Goal: Transaction & Acquisition: Purchase product/service

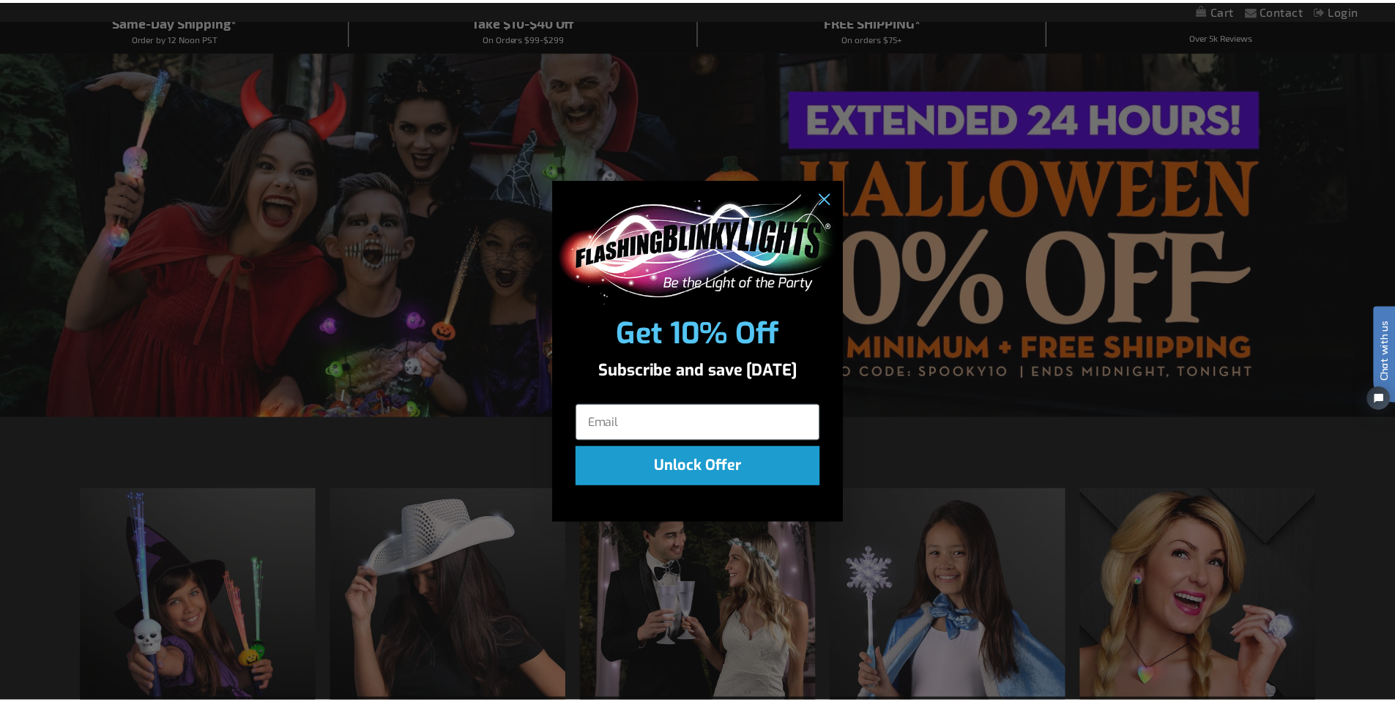
scroll to position [146, 0]
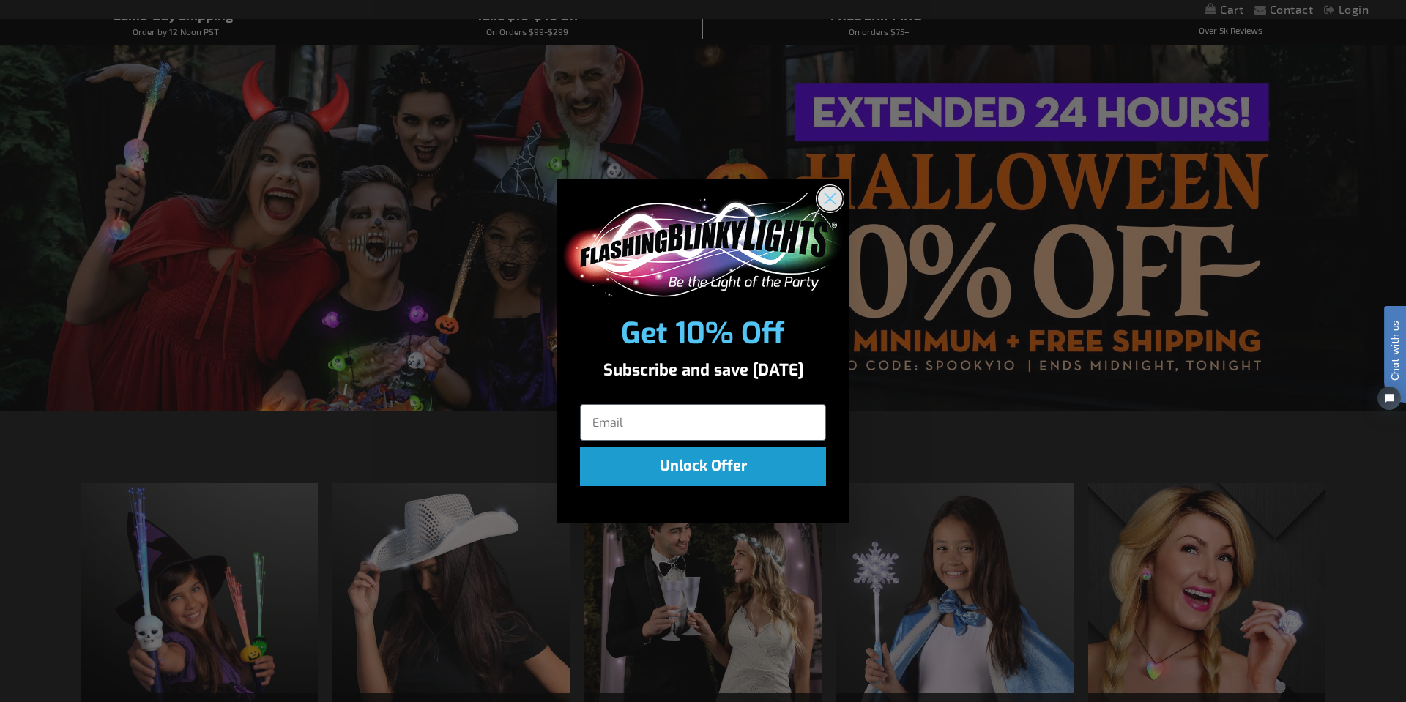
click at [826, 198] on circle "Close dialog" at bounding box center [830, 199] width 24 height 24
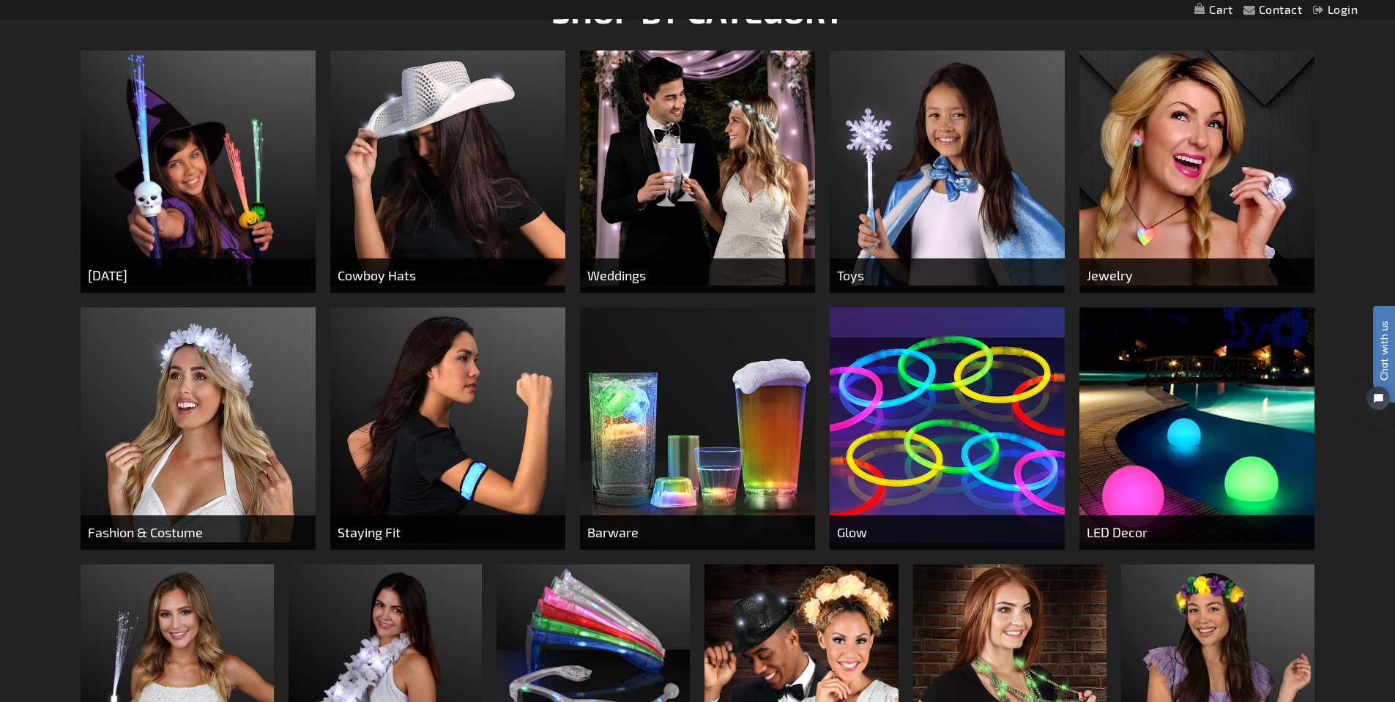
scroll to position [586, 0]
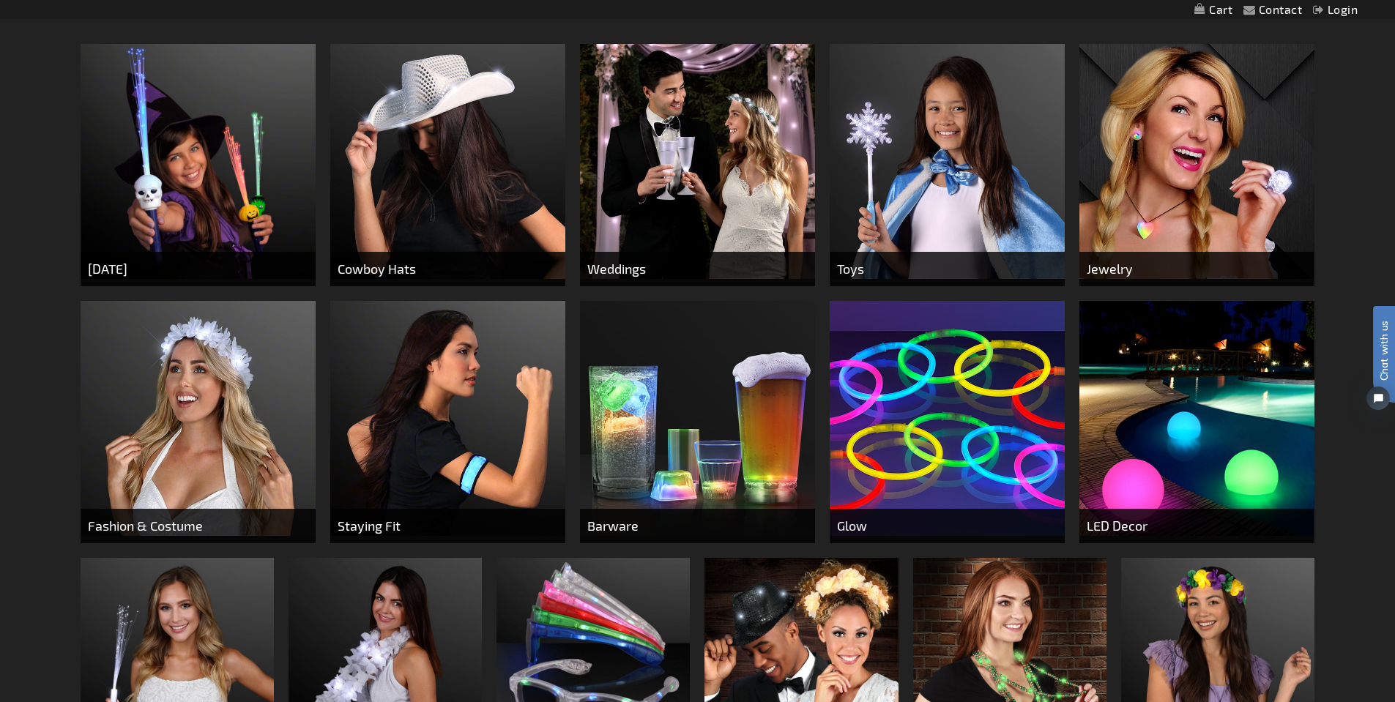
click at [165, 401] on img at bounding box center [198, 418] width 235 height 235
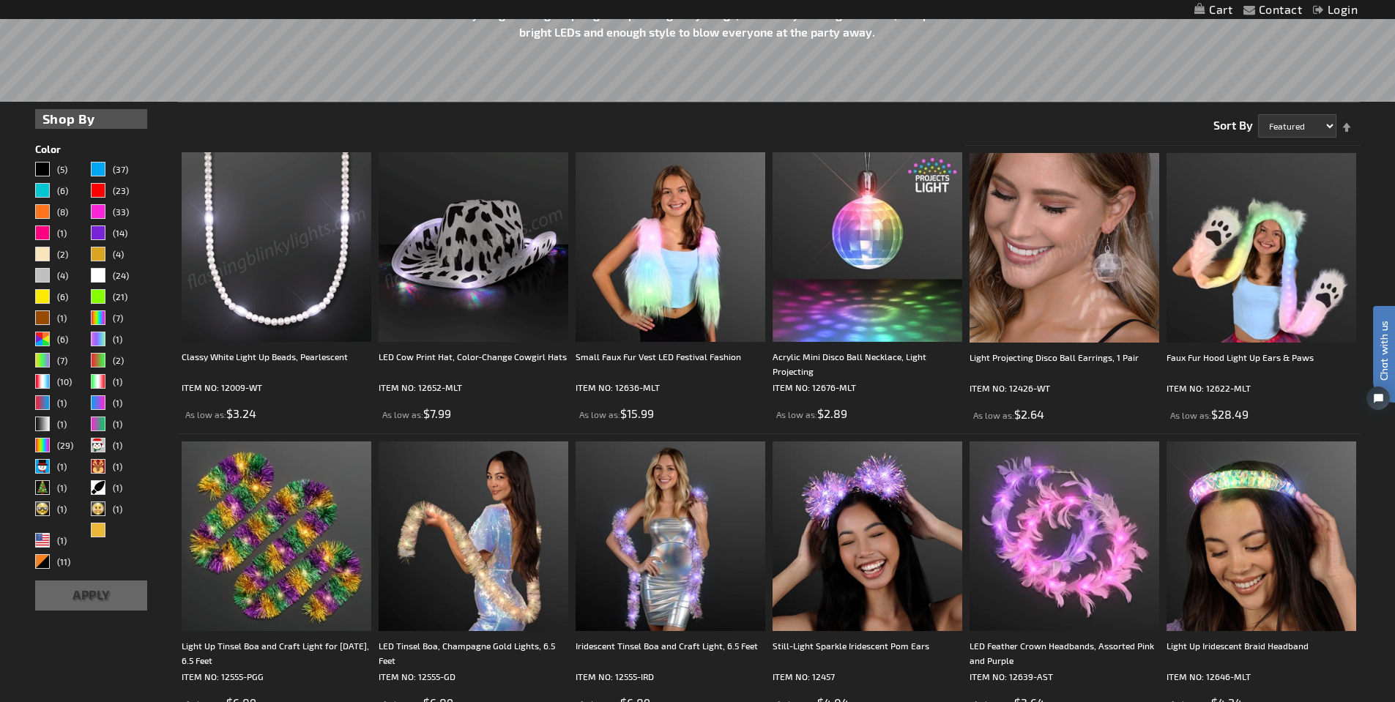
click at [1105, 266] on img at bounding box center [1064, 248] width 190 height 190
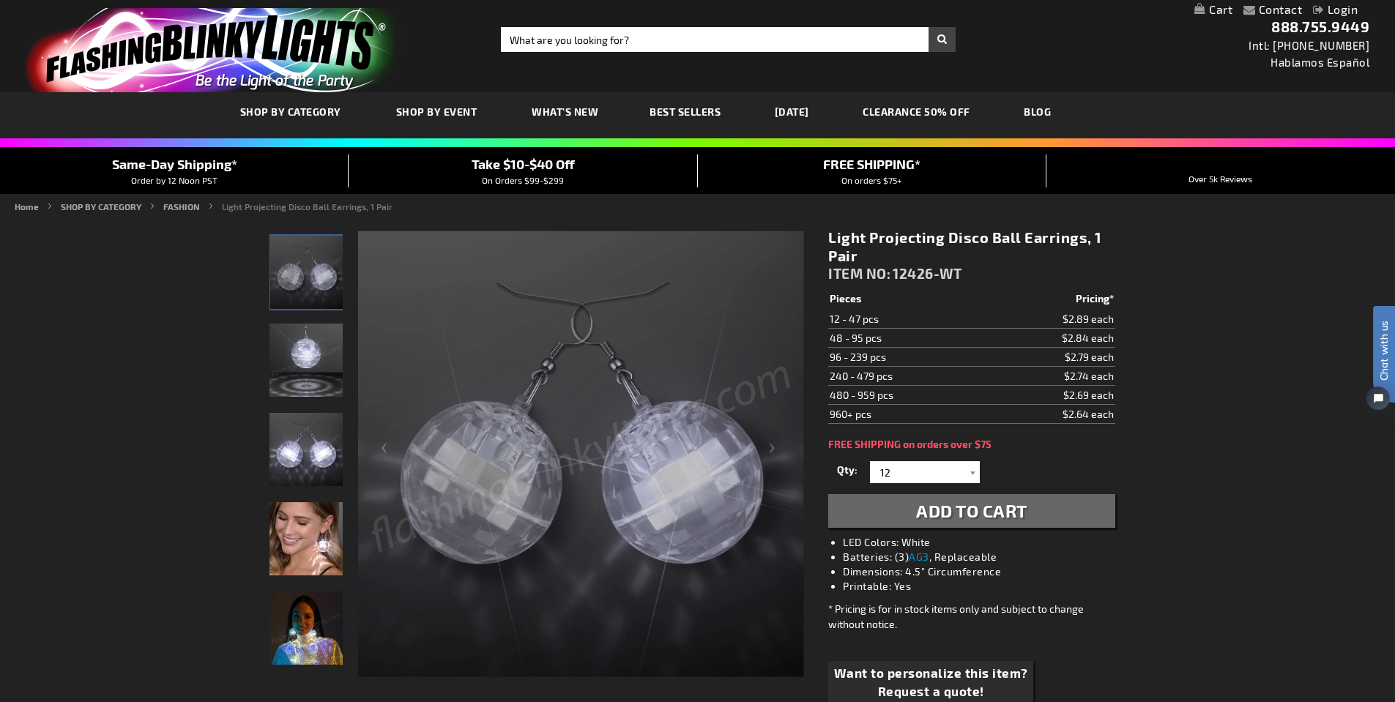
click at [319, 456] on img "Light Projecting Disco Ball LED Earrings" at bounding box center [305, 449] width 73 height 73
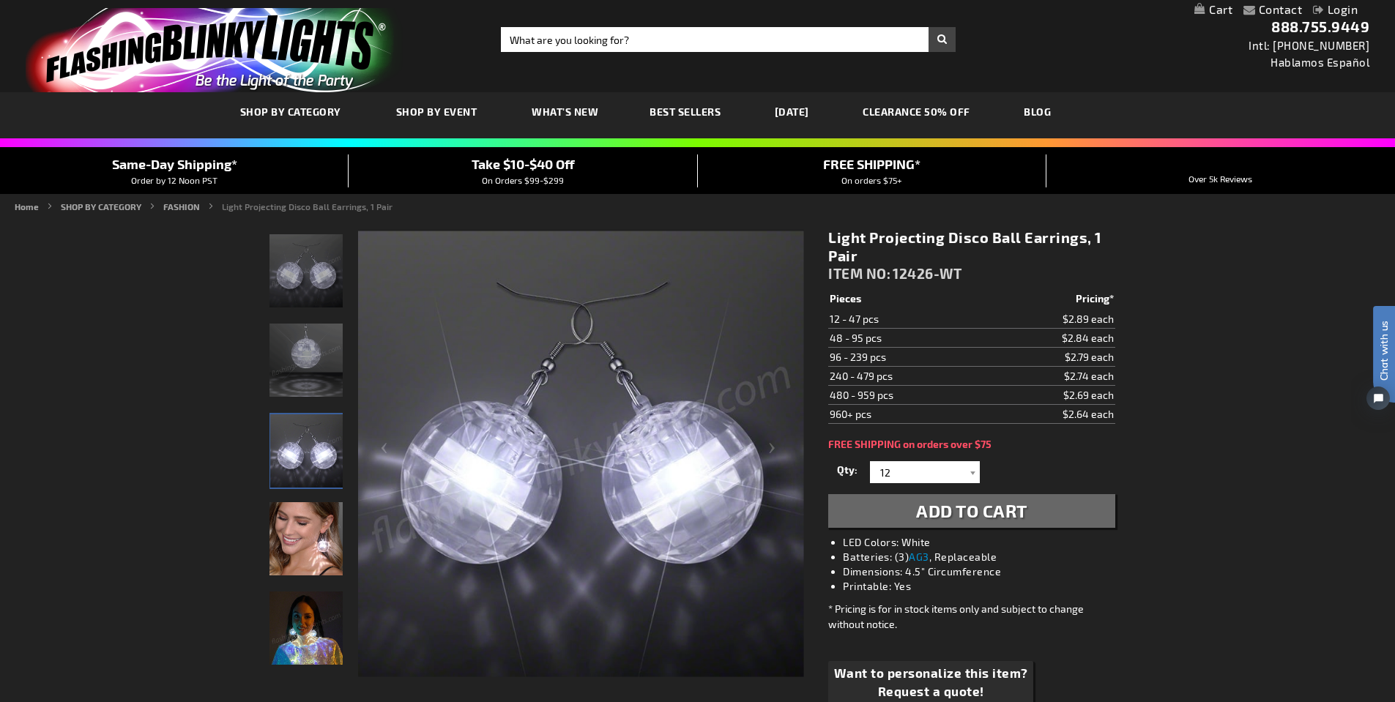
click at [302, 508] on img "Woman displaying Light Projecting Disco Ball LED Earrings" at bounding box center [305, 538] width 73 height 73
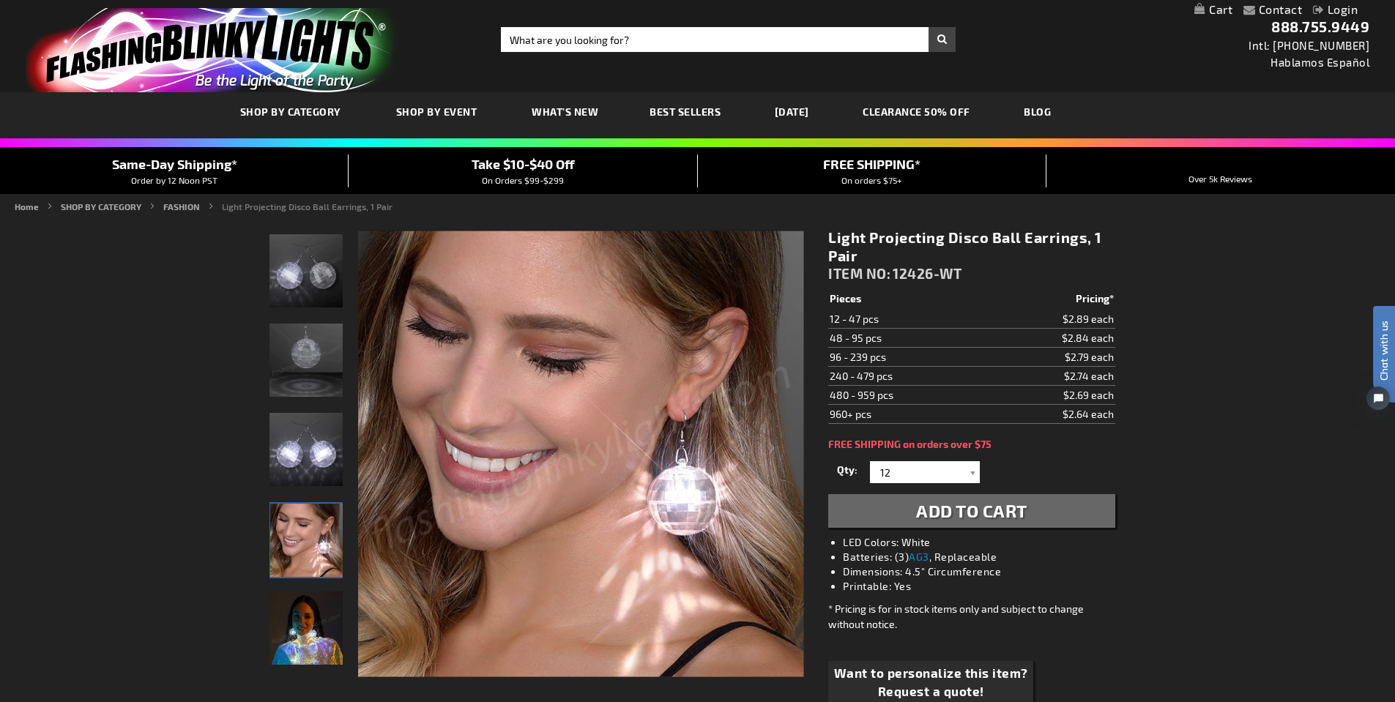
click at [300, 629] on img "Light Projecting Disco Ball Earrings, 1 Pair" at bounding box center [305, 628] width 73 height 73
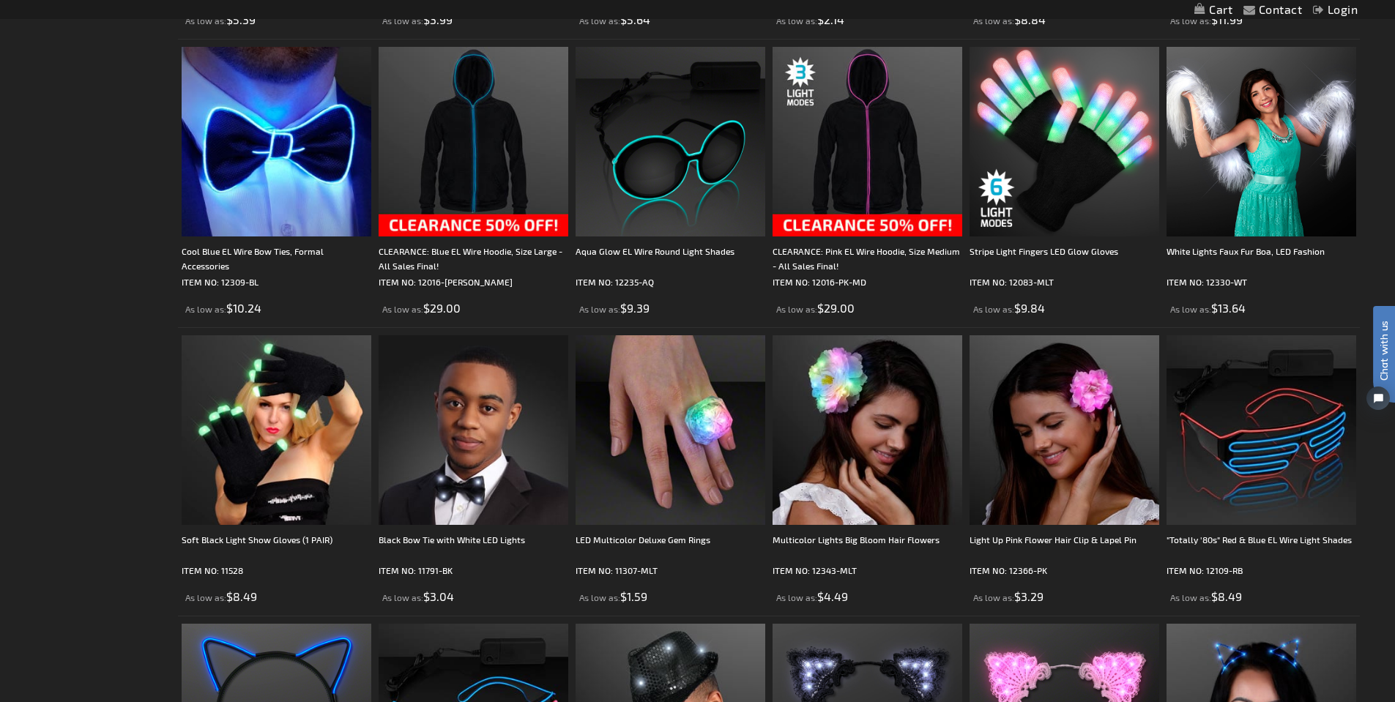
scroll to position [2784, 0]
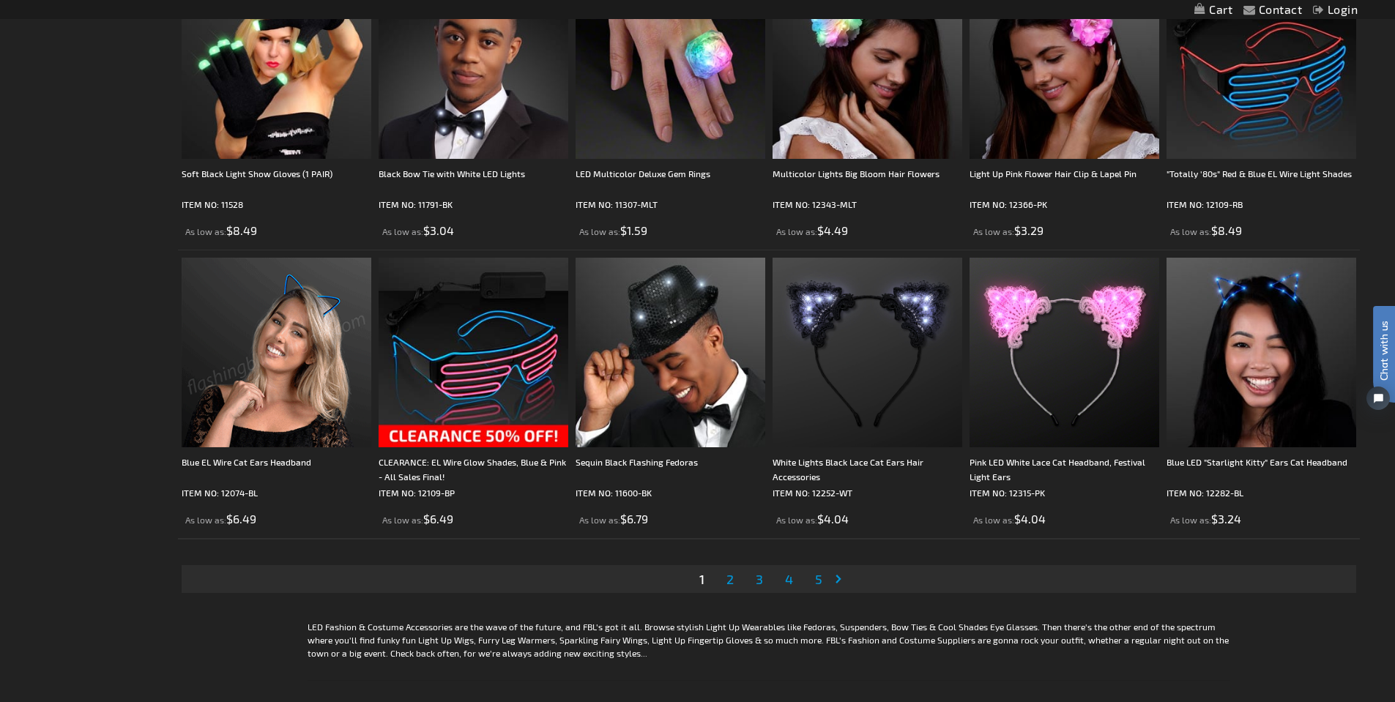
click at [732, 581] on span "2" at bounding box center [729, 579] width 7 height 16
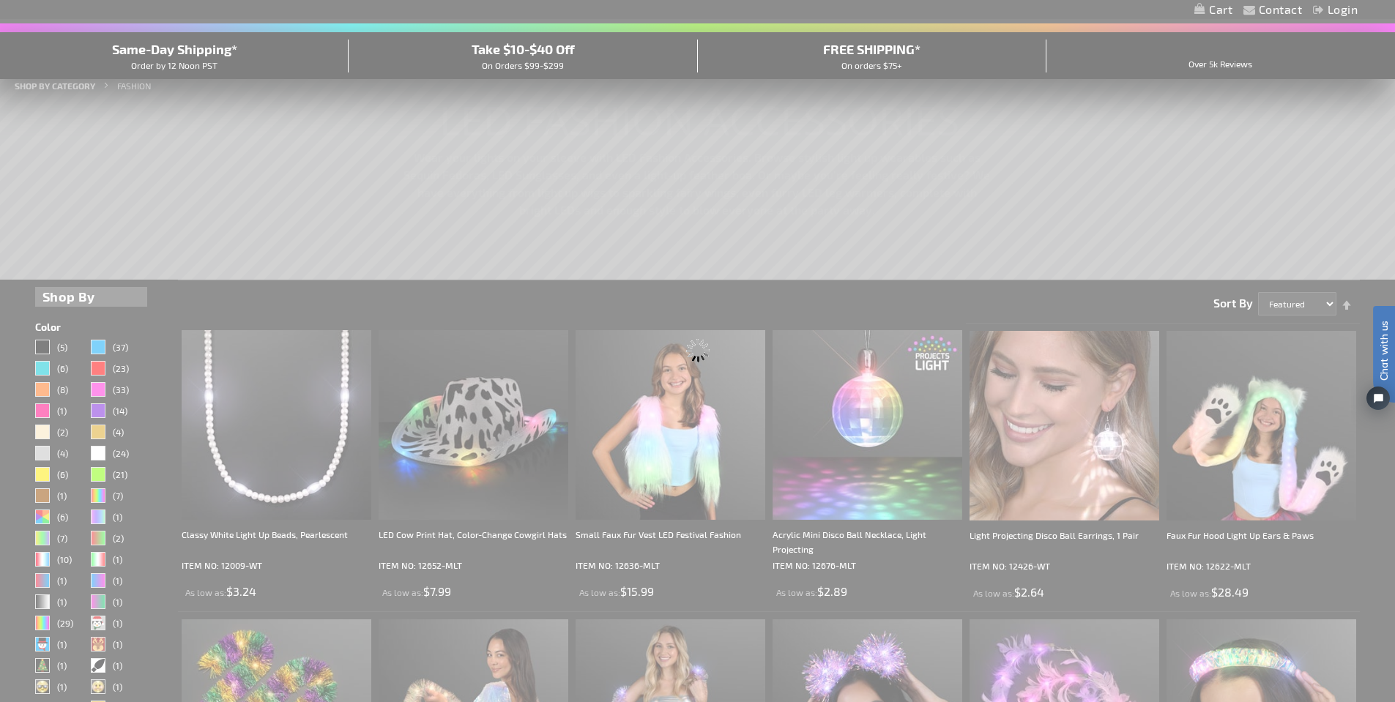
scroll to position [0, 0]
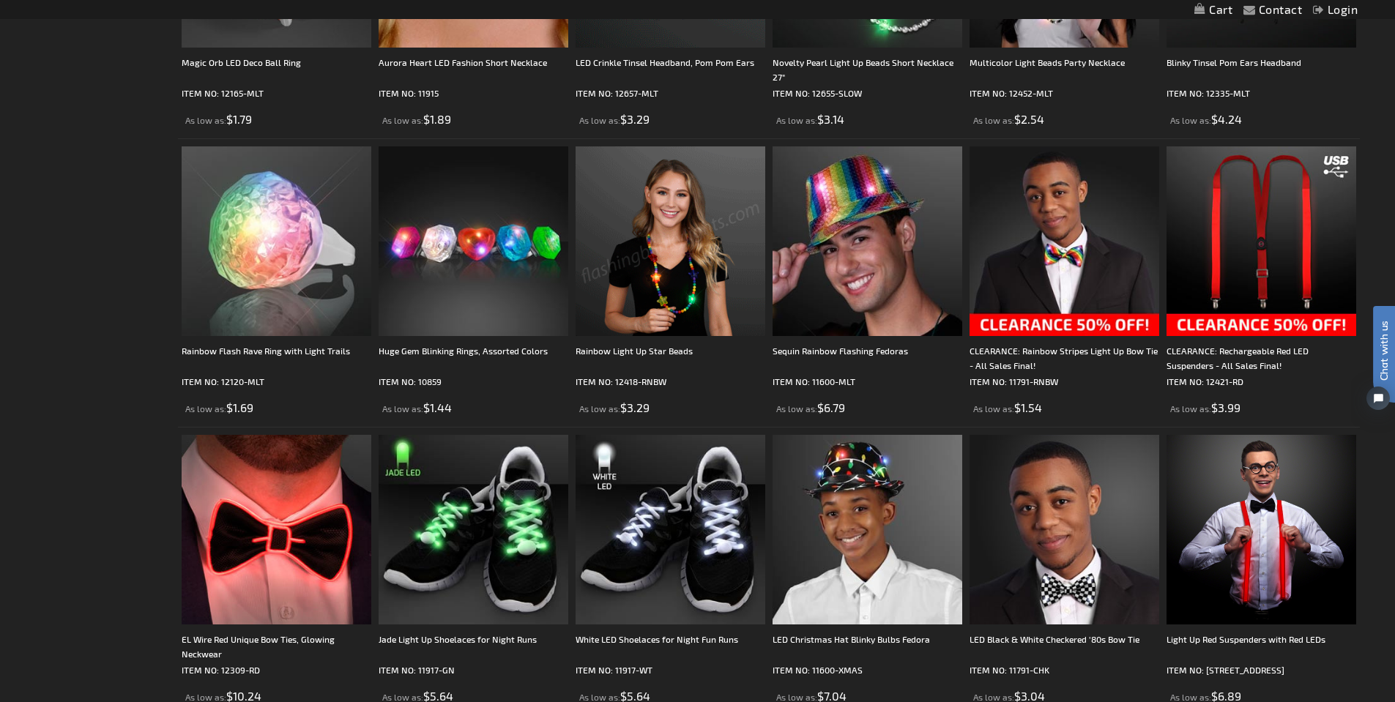
scroll to position [1757, 0]
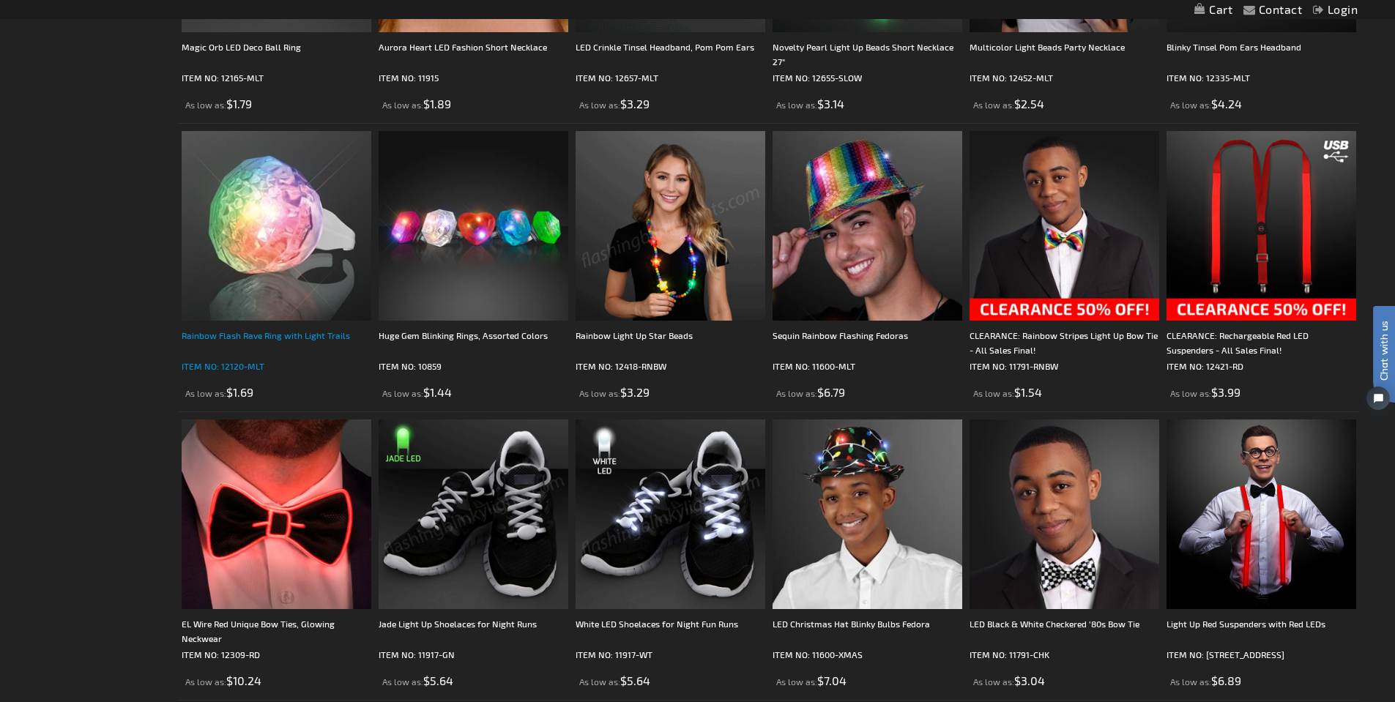
click at [316, 338] on div "Rainbow Flash Rave Ring with Light Trails" at bounding box center [277, 342] width 190 height 29
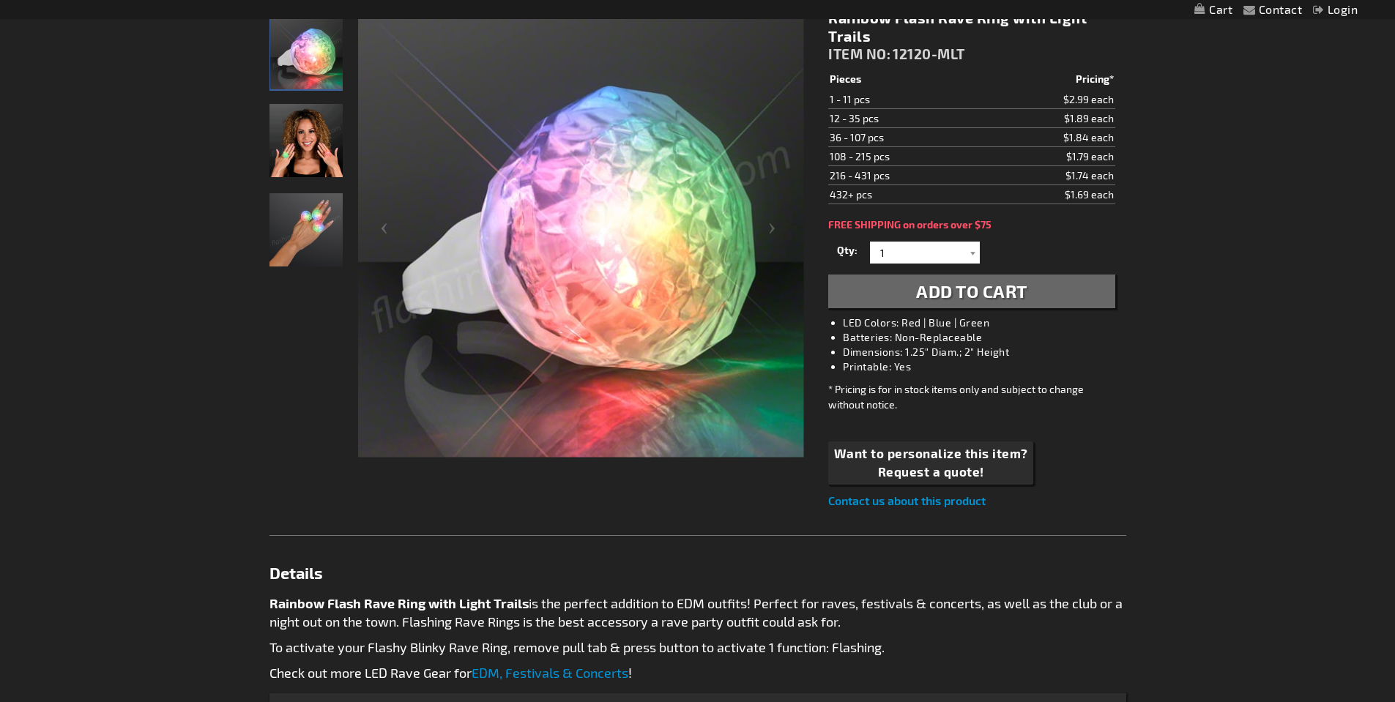
click at [293, 236] on img "Hand model displaying LED Light Up Rainbow Rave" at bounding box center [305, 229] width 73 height 73
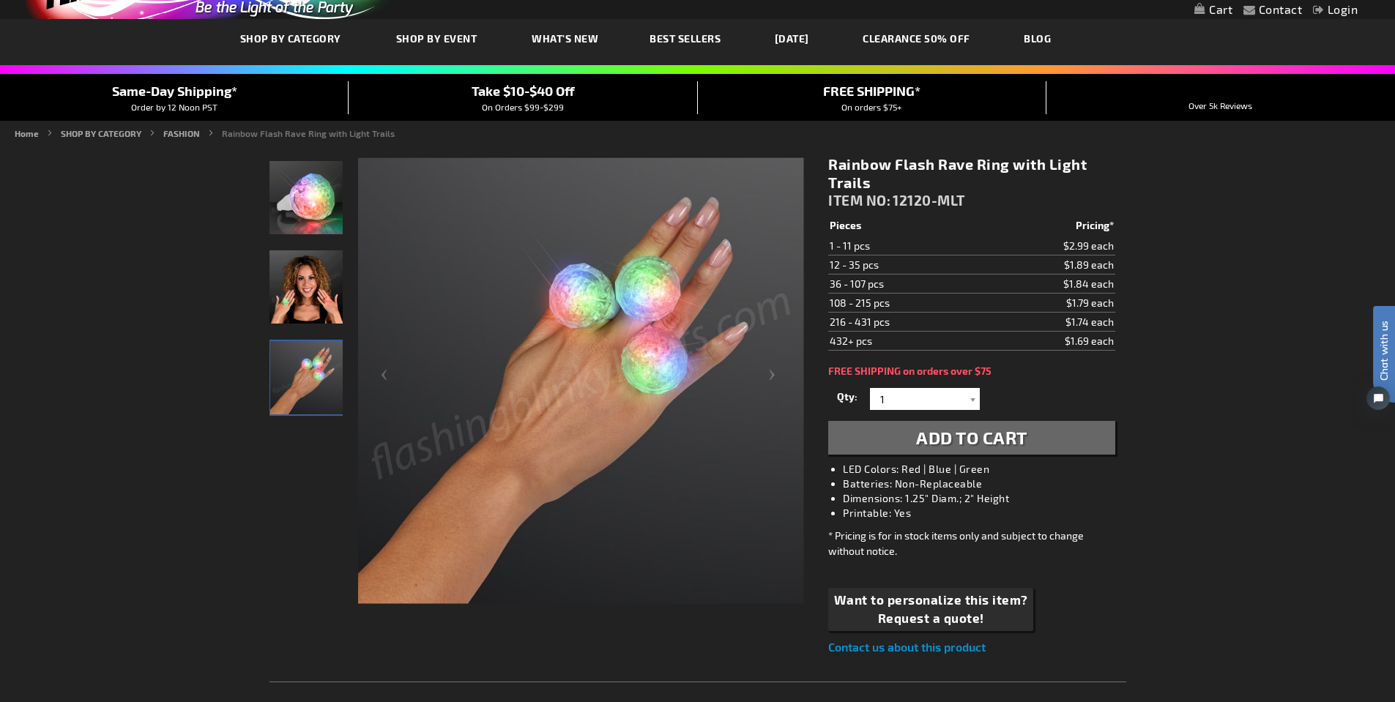
scroll to position [512, 0]
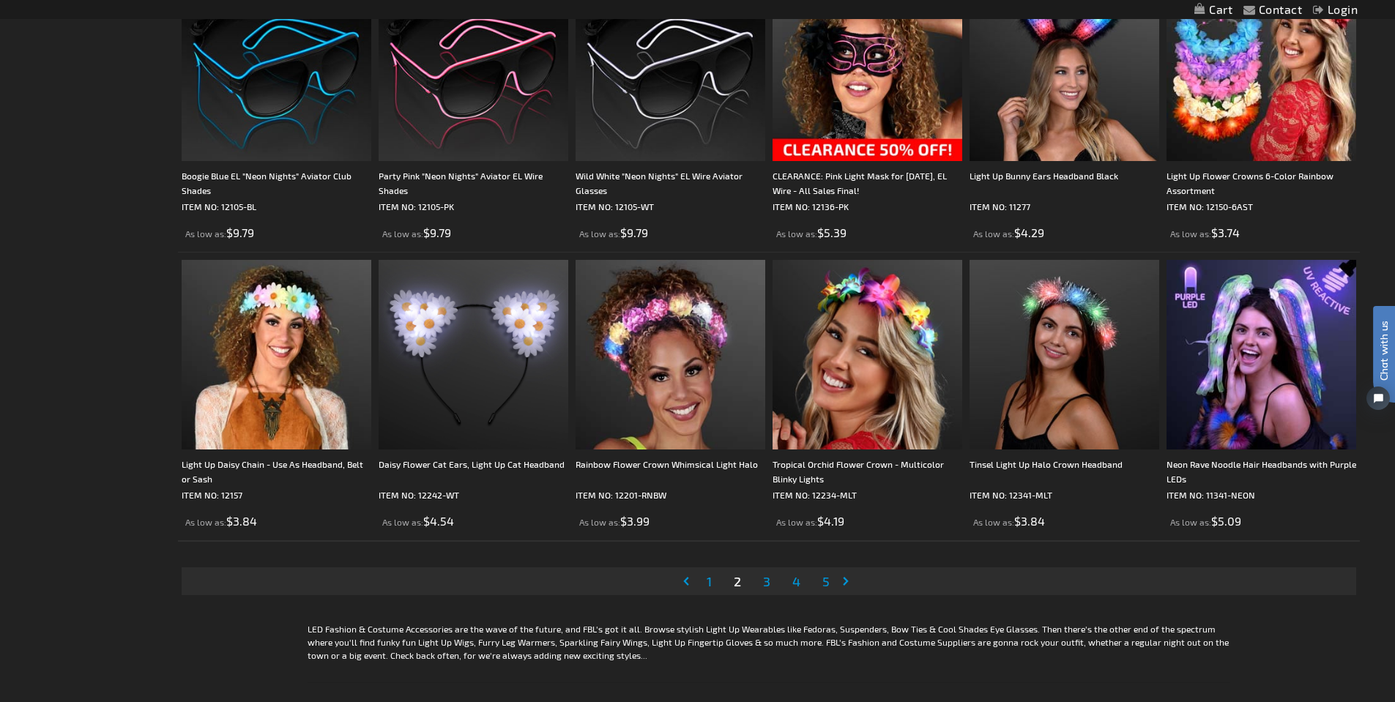
scroll to position [3076, 0]
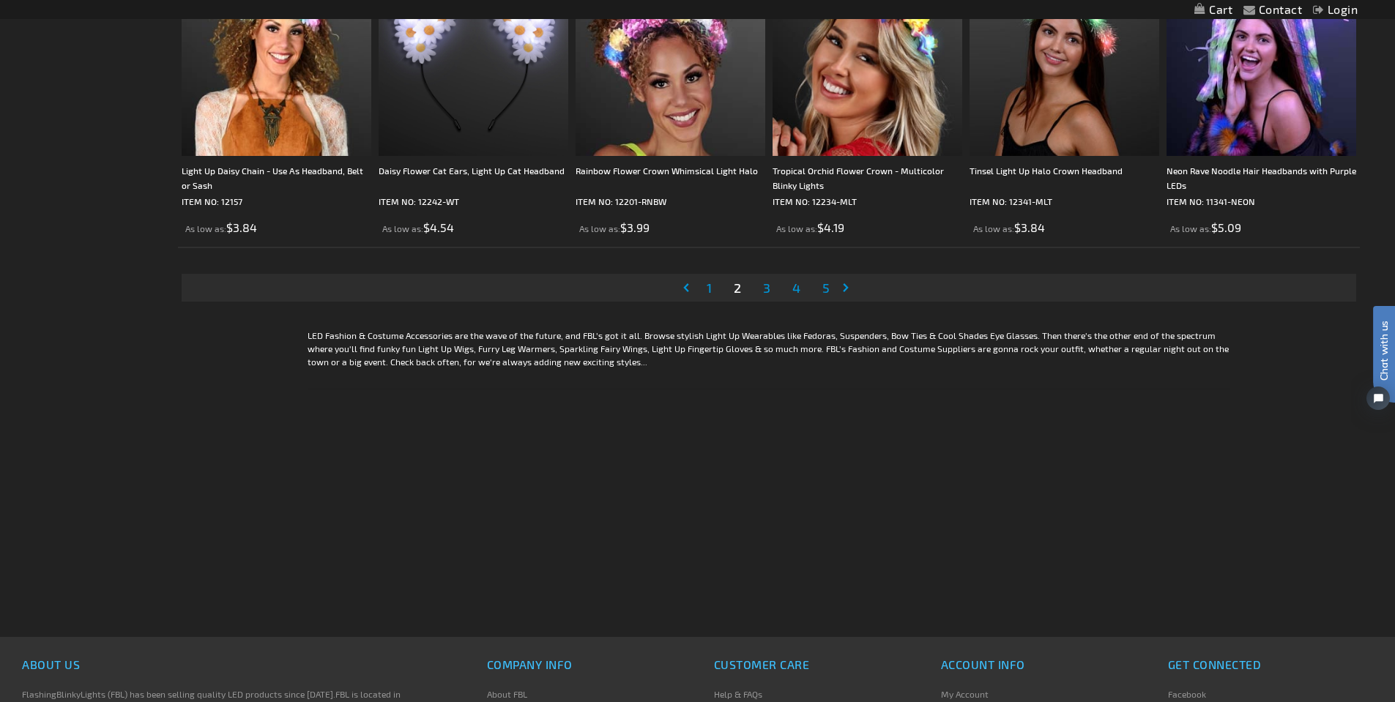
click at [762, 285] on link "Page 3" at bounding box center [766, 288] width 13 height 22
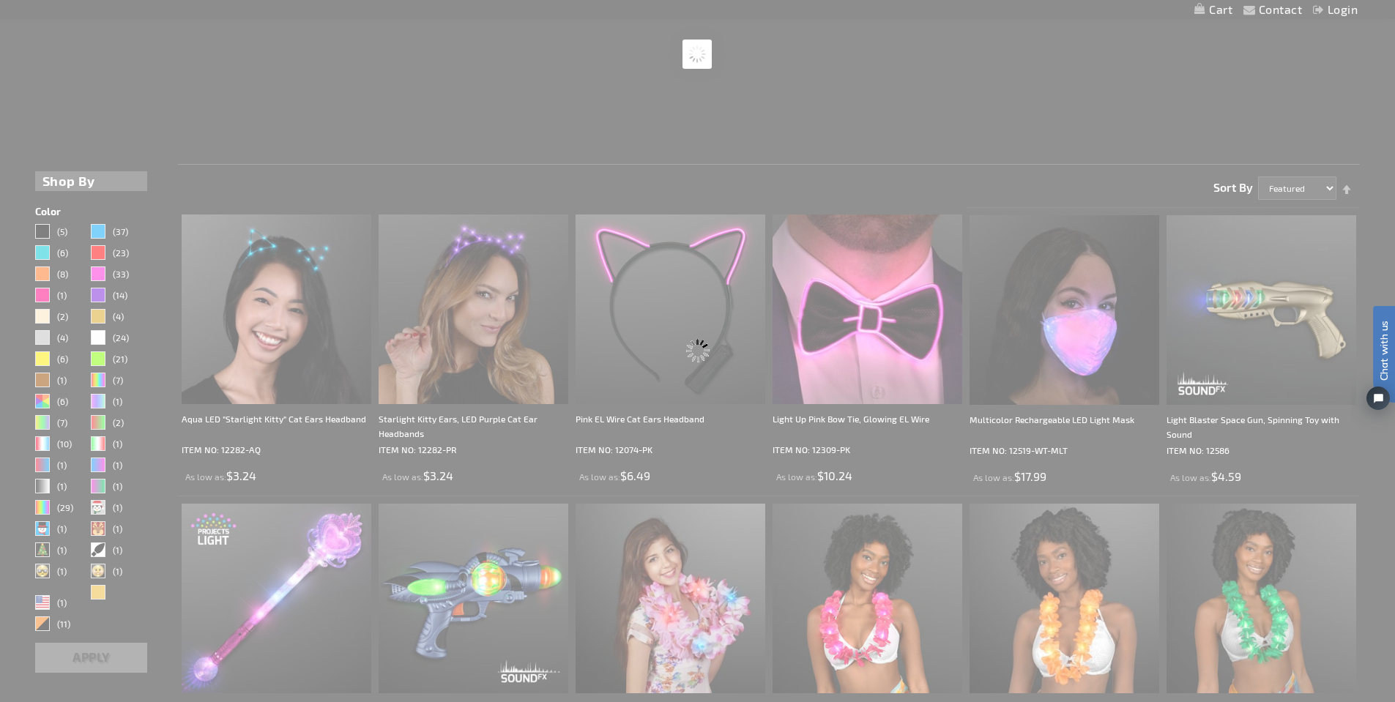
scroll to position [0, 0]
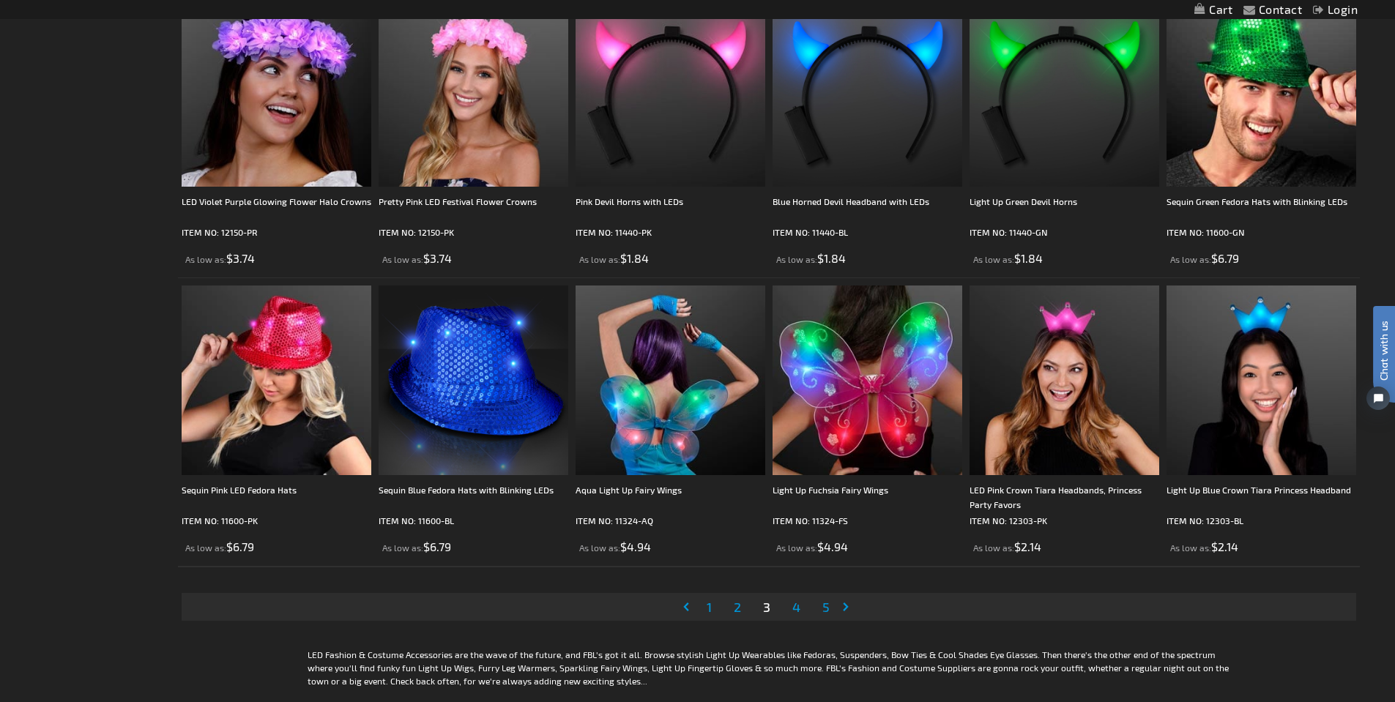
scroll to position [2782, 0]
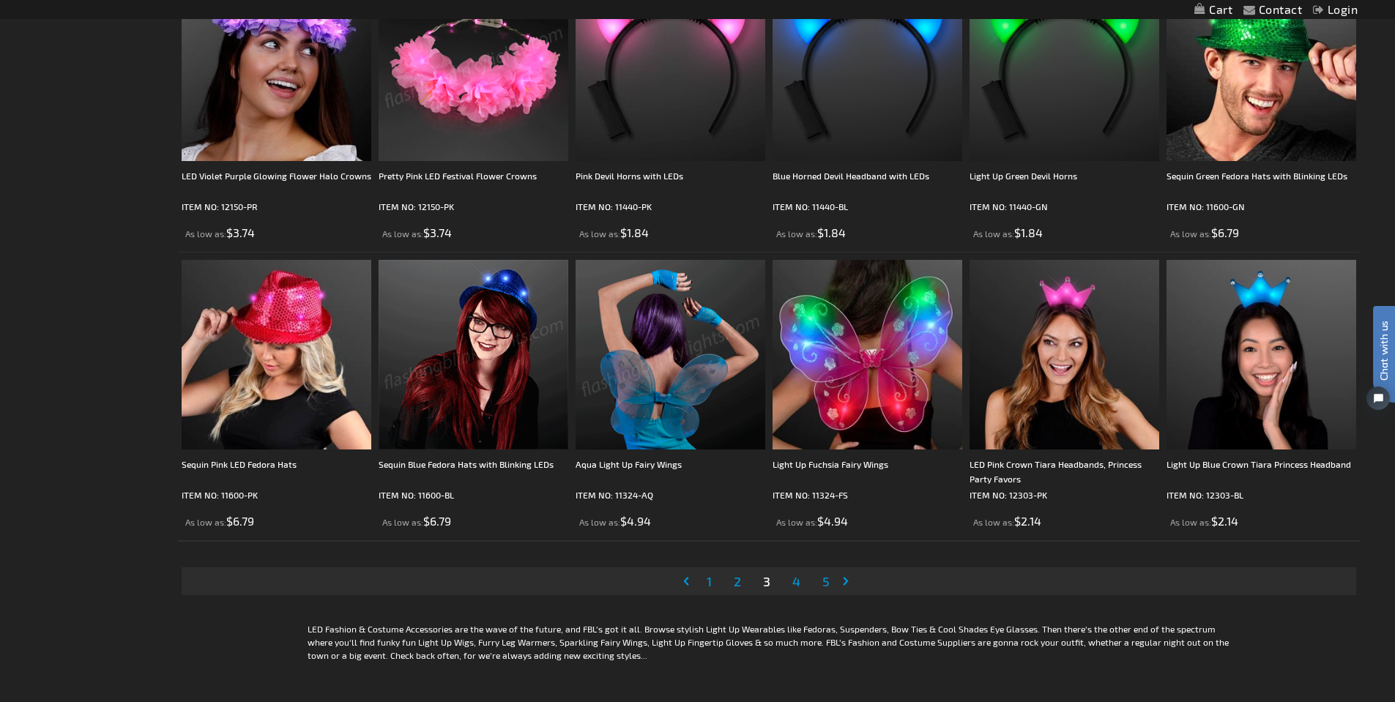
click at [794, 579] on span "4" at bounding box center [796, 581] width 8 height 16
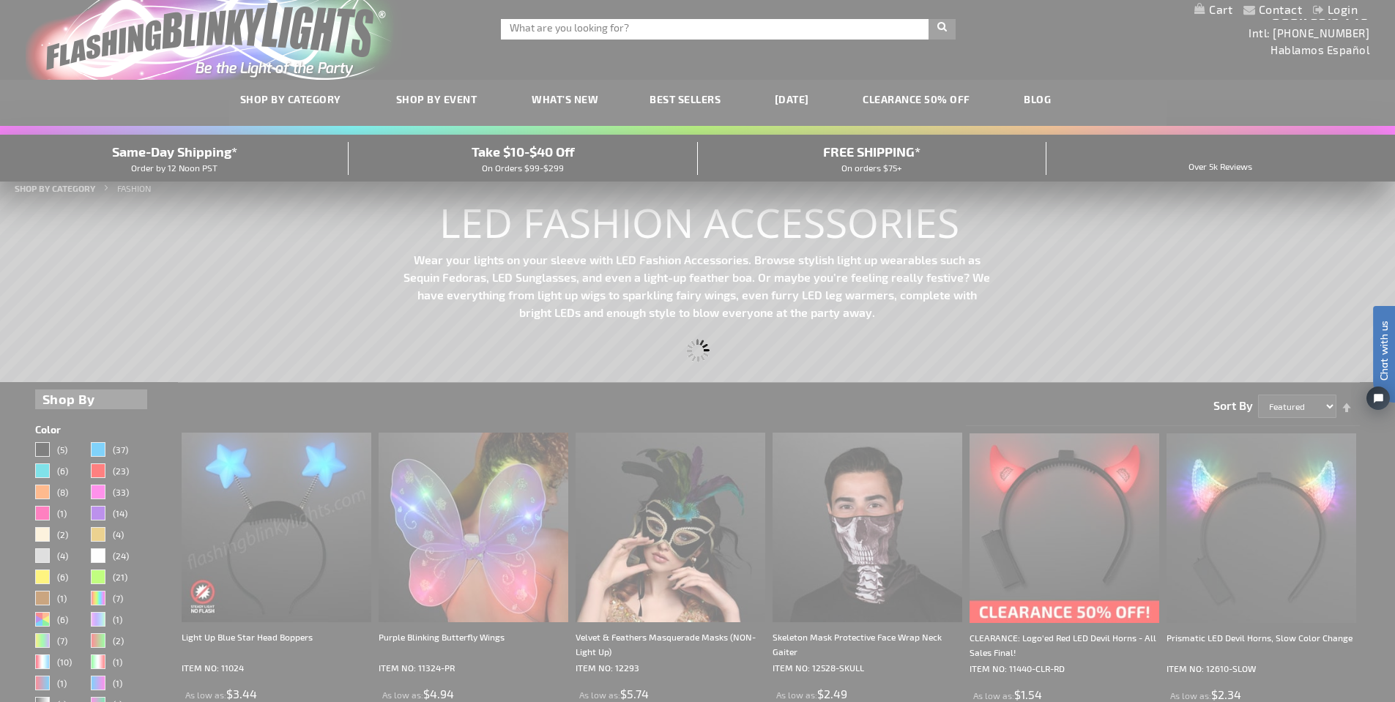
scroll to position [0, 0]
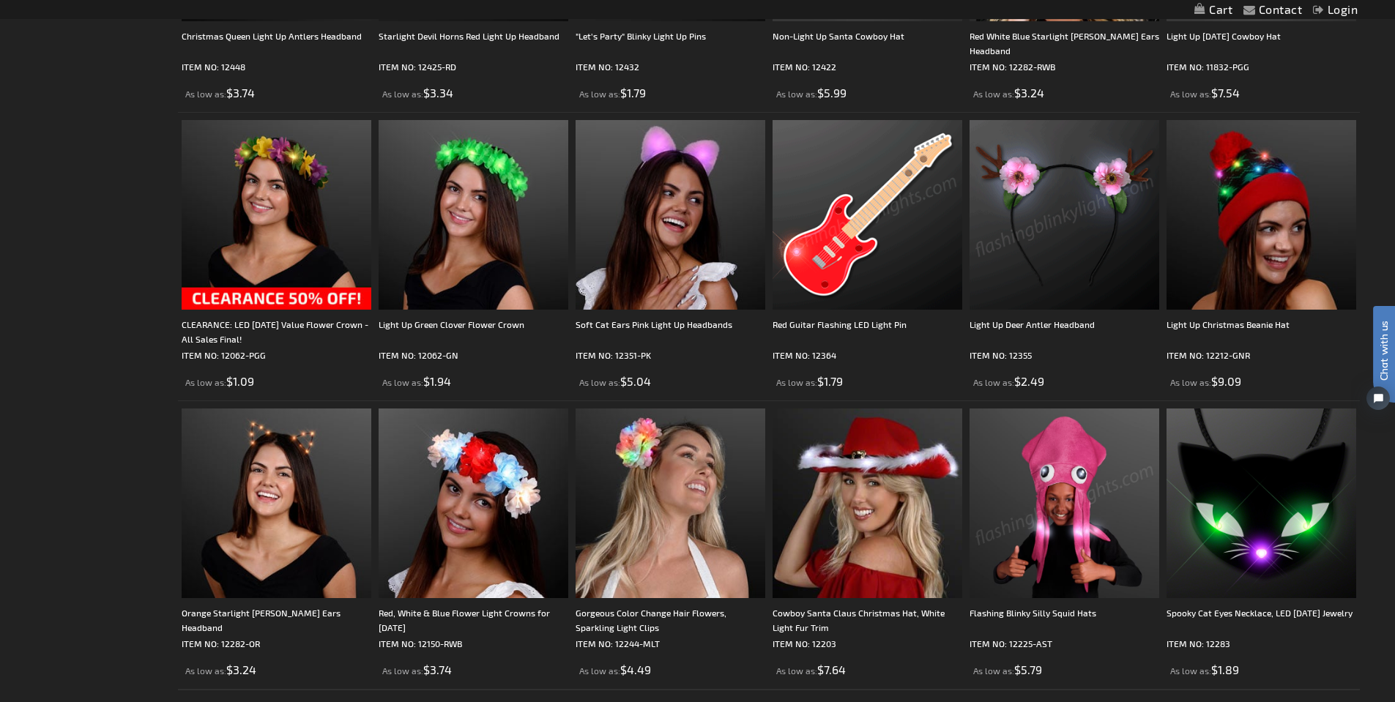
scroll to position [2782, 0]
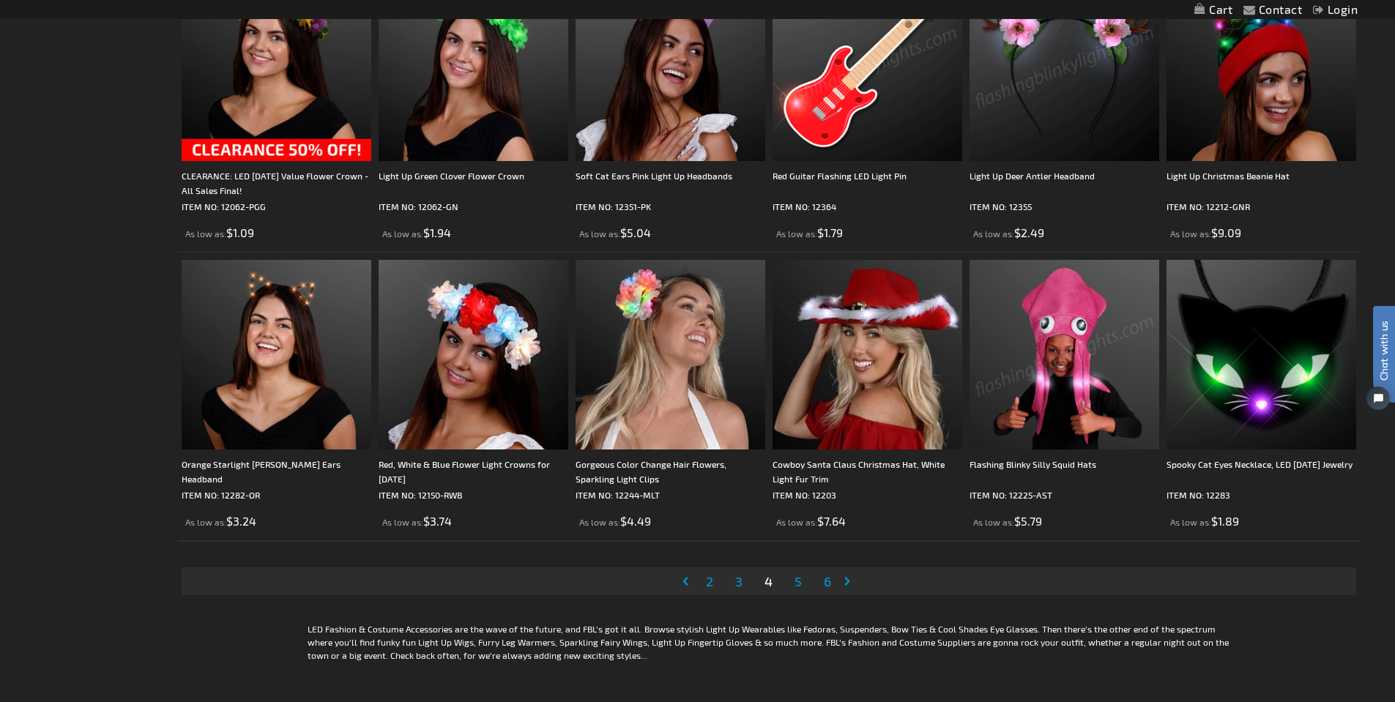
click at [795, 581] on span "5" at bounding box center [797, 581] width 7 height 16
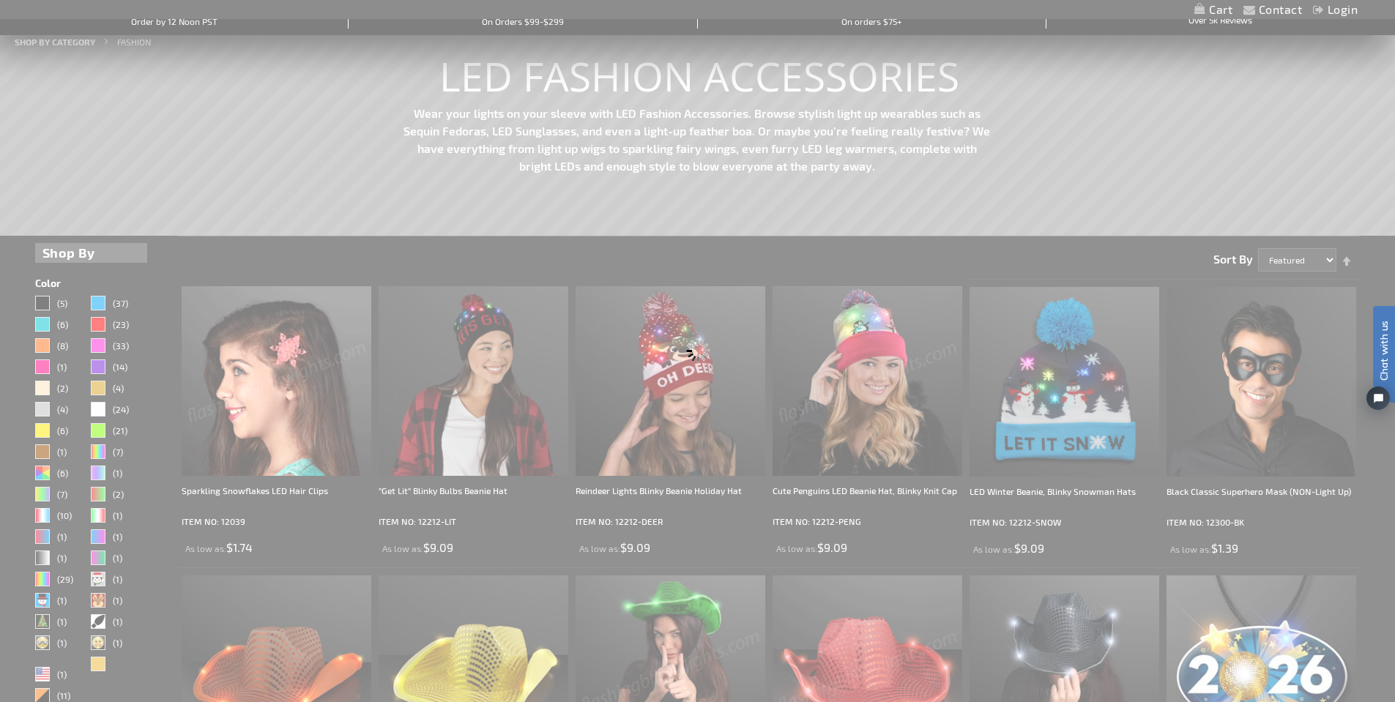
scroll to position [0, 0]
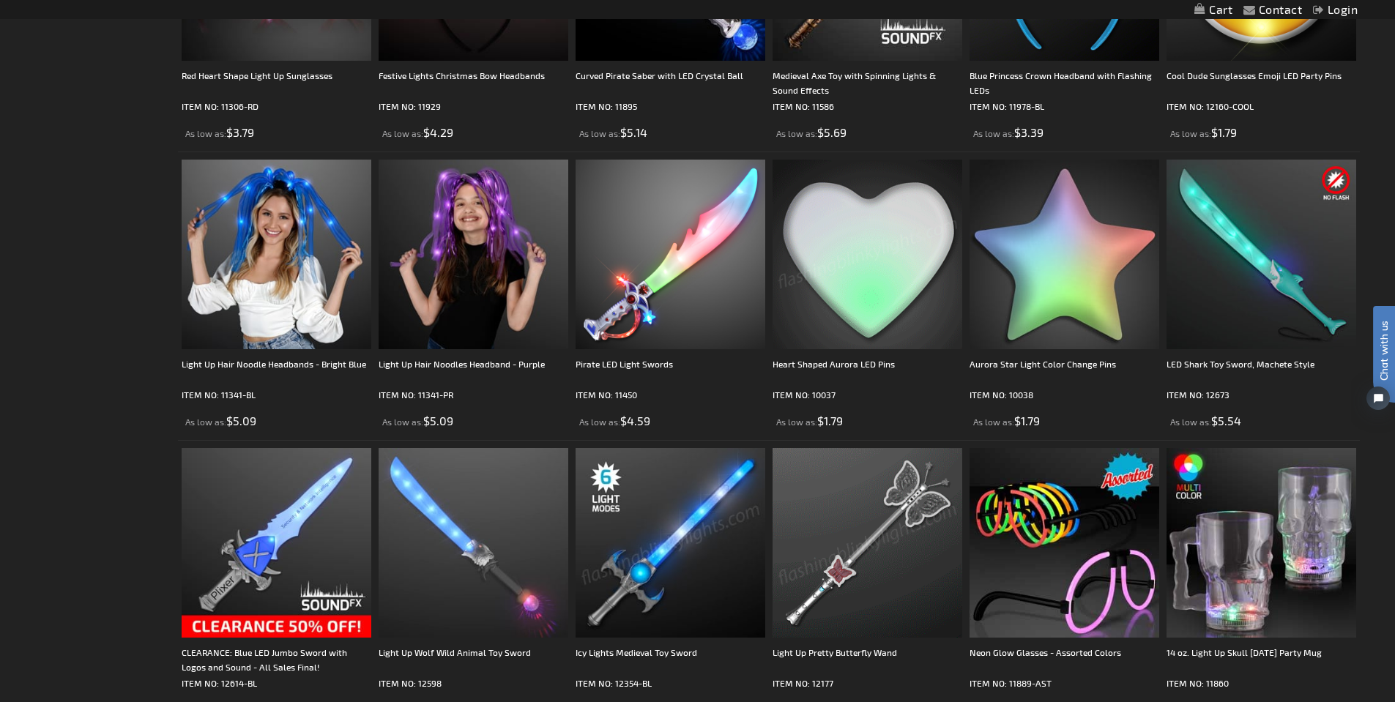
scroll to position [1684, 0]
